Goal: Navigation & Orientation: Find specific page/section

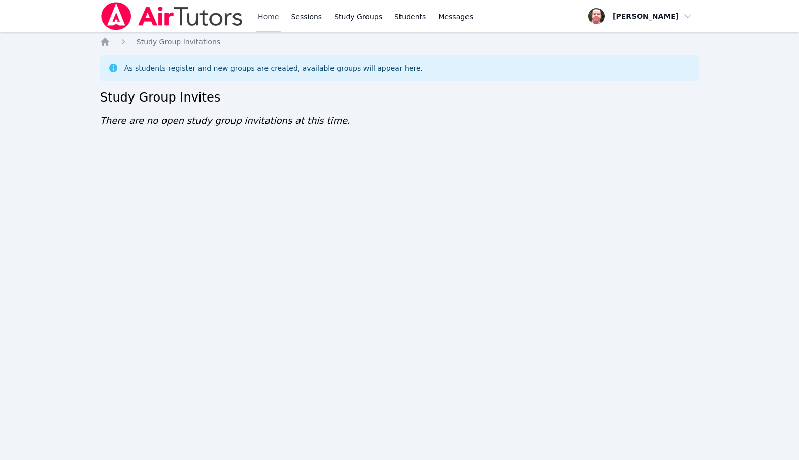
click at [270, 16] on link "Home" at bounding box center [268, 16] width 25 height 32
